Goal: Book appointment/travel/reservation

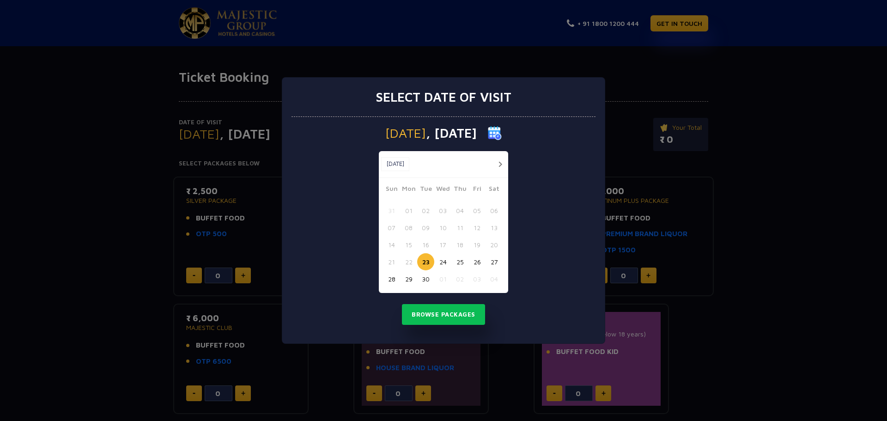
click at [767, 250] on div "Select date of visit [DATE] [DATE] [DATE] Sun Mon Tue Wed Thu Fri Sat 31 01 02 …" at bounding box center [443, 210] width 887 height 421
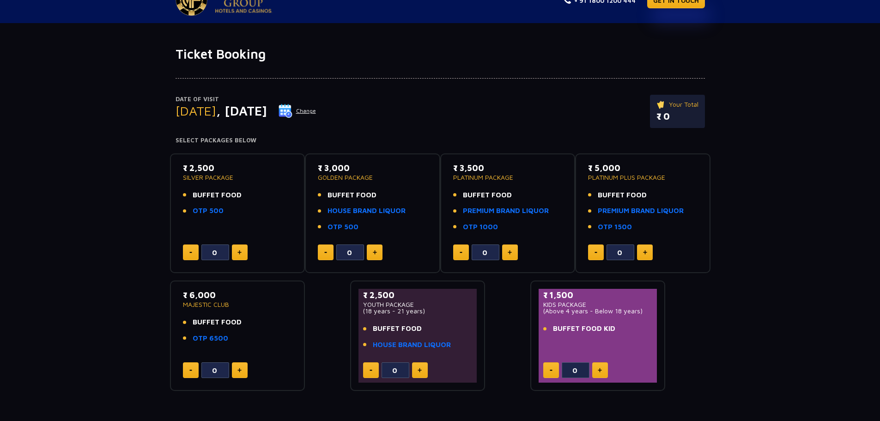
scroll to position [12, 0]
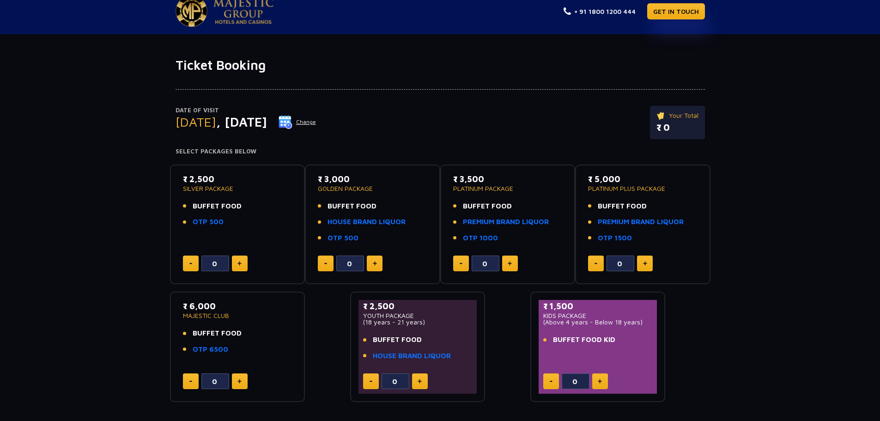
click at [343, 181] on p "₹ 3,000" at bounding box center [372, 179] width 109 height 12
type textarea "3,000"
click at [343, 181] on p "₹ 3,000" at bounding box center [372, 179] width 109 height 12
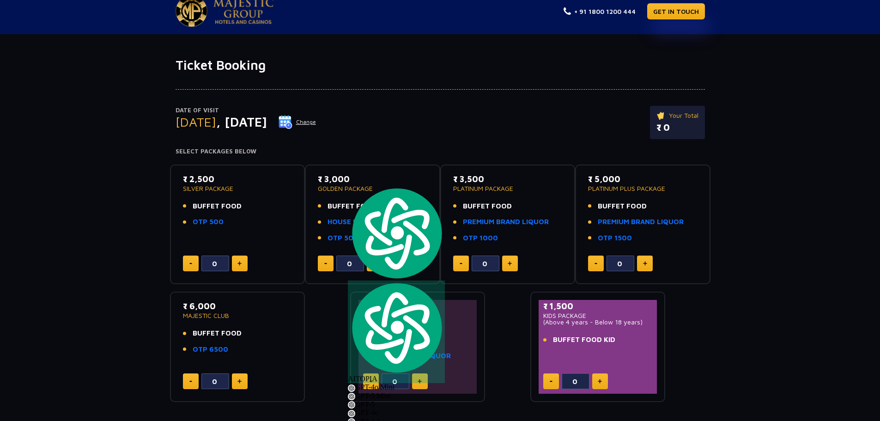
click at [373, 262] on img at bounding box center [375, 263] width 4 height 5
type input "1"
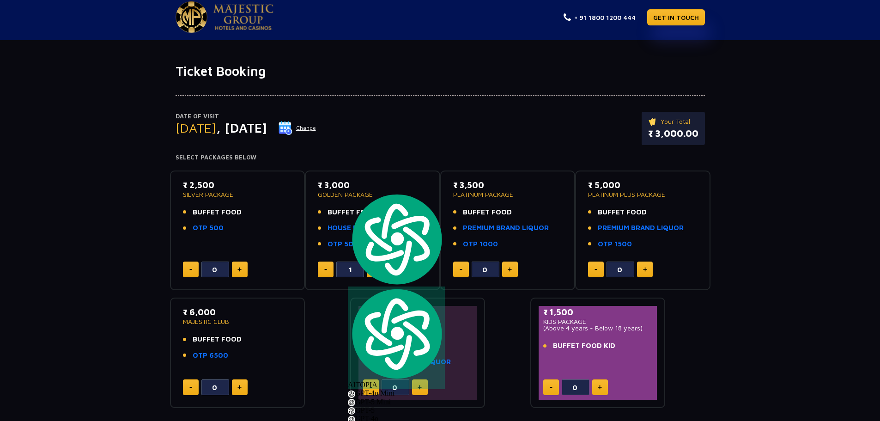
scroll to position [0, 0]
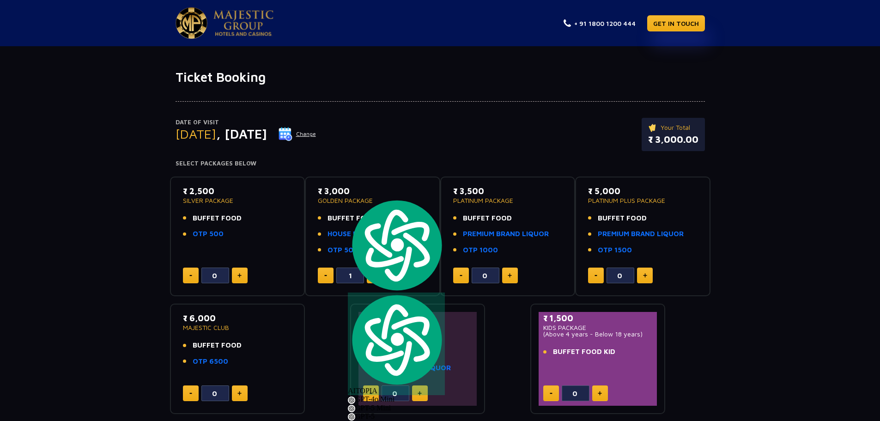
click at [188, 29] on img at bounding box center [192, 22] width 32 height 31
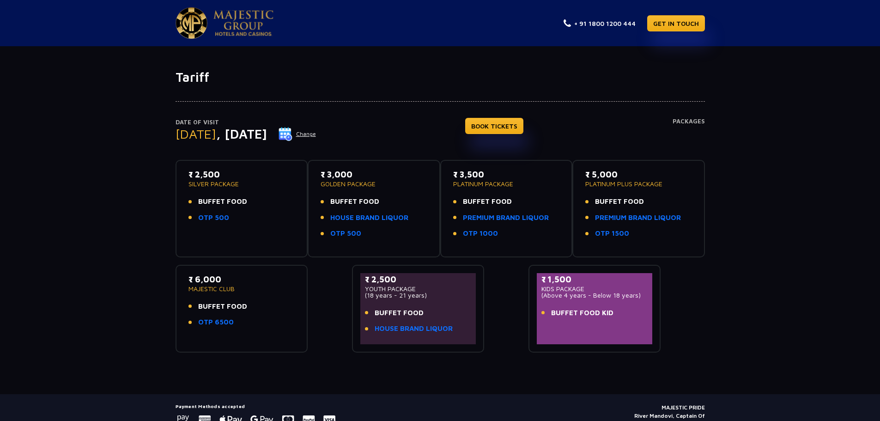
drag, startPoint x: 358, startPoint y: 134, endPoint x: 352, endPoint y: 134, distance: 6.5
click at [356, 134] on div "Date of Visit [DATE] Change BOOK TICKETS Packages" at bounding box center [440, 139] width 529 height 43
click at [316, 134] on button "Change" at bounding box center [297, 134] width 38 height 15
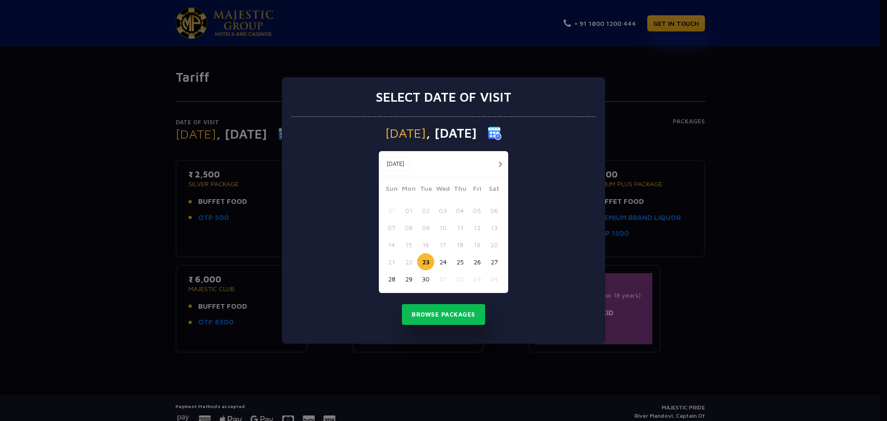
click at [445, 265] on button "24" at bounding box center [442, 261] width 17 height 17
click at [456, 263] on button "25" at bounding box center [459, 261] width 17 height 17
click at [441, 262] on button "24" at bounding box center [442, 261] width 17 height 17
click at [432, 262] on button "23" at bounding box center [425, 261] width 17 height 17
click at [445, 263] on button "24" at bounding box center [442, 261] width 17 height 17
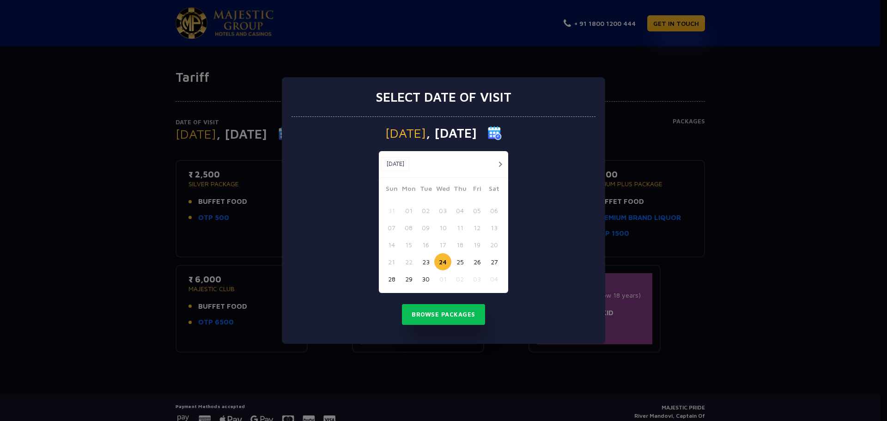
click at [461, 263] on button "25" at bounding box center [459, 261] width 17 height 17
click at [477, 262] on button "26" at bounding box center [476, 261] width 17 height 17
click at [487, 261] on button "27" at bounding box center [494, 261] width 17 height 17
click at [392, 278] on button "28" at bounding box center [391, 278] width 17 height 17
click at [407, 278] on button "29" at bounding box center [408, 278] width 17 height 17
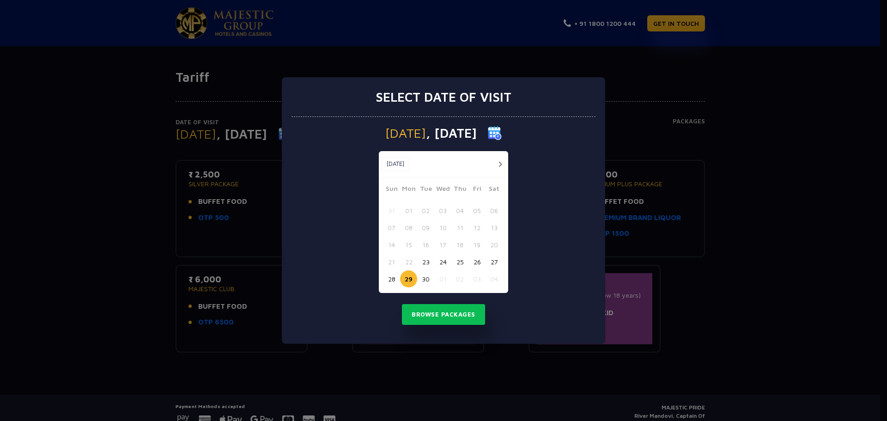
click at [422, 278] on button "30" at bounding box center [425, 278] width 17 height 17
click at [424, 260] on button "23" at bounding box center [425, 261] width 17 height 17
click at [425, 262] on button "23" at bounding box center [425, 261] width 17 height 17
click at [451, 161] on div "[DATE] [DATE]" at bounding box center [443, 164] width 129 height 27
click at [424, 263] on button "23" at bounding box center [425, 261] width 17 height 17
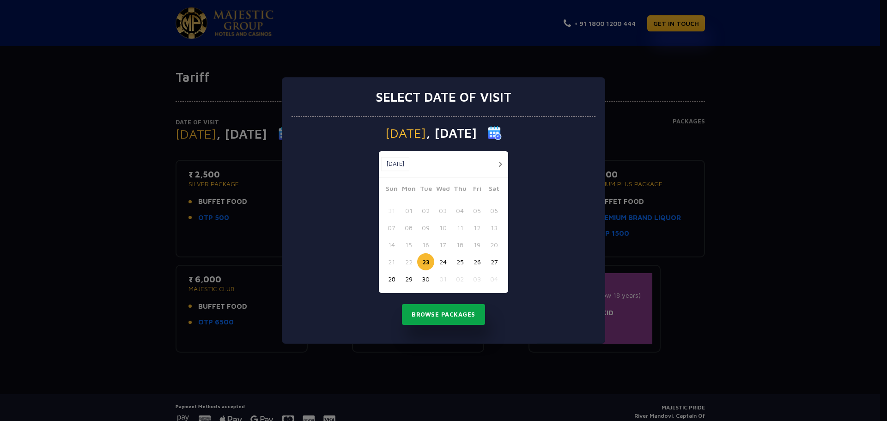
click at [432, 316] on button "Browse Packages" at bounding box center [443, 314] width 83 height 21
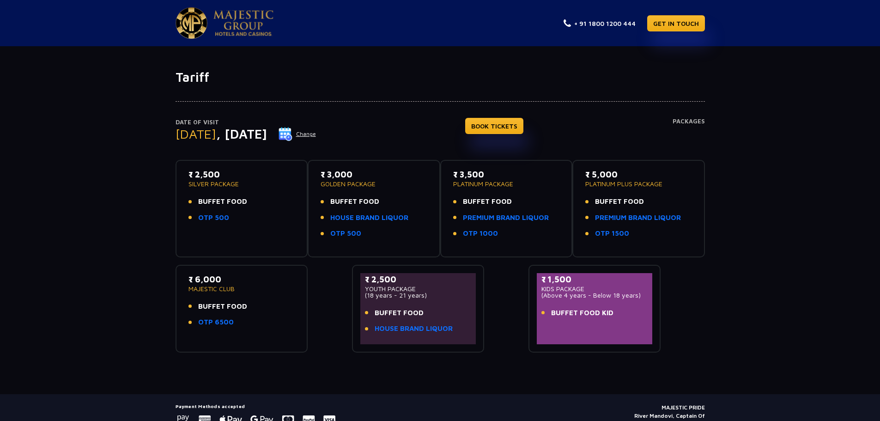
drag, startPoint x: 196, startPoint y: 32, endPoint x: 191, endPoint y: 25, distance: 8.6
click at [195, 31] on img at bounding box center [192, 22] width 32 height 31
